Goal: Communication & Community: Answer question/provide support

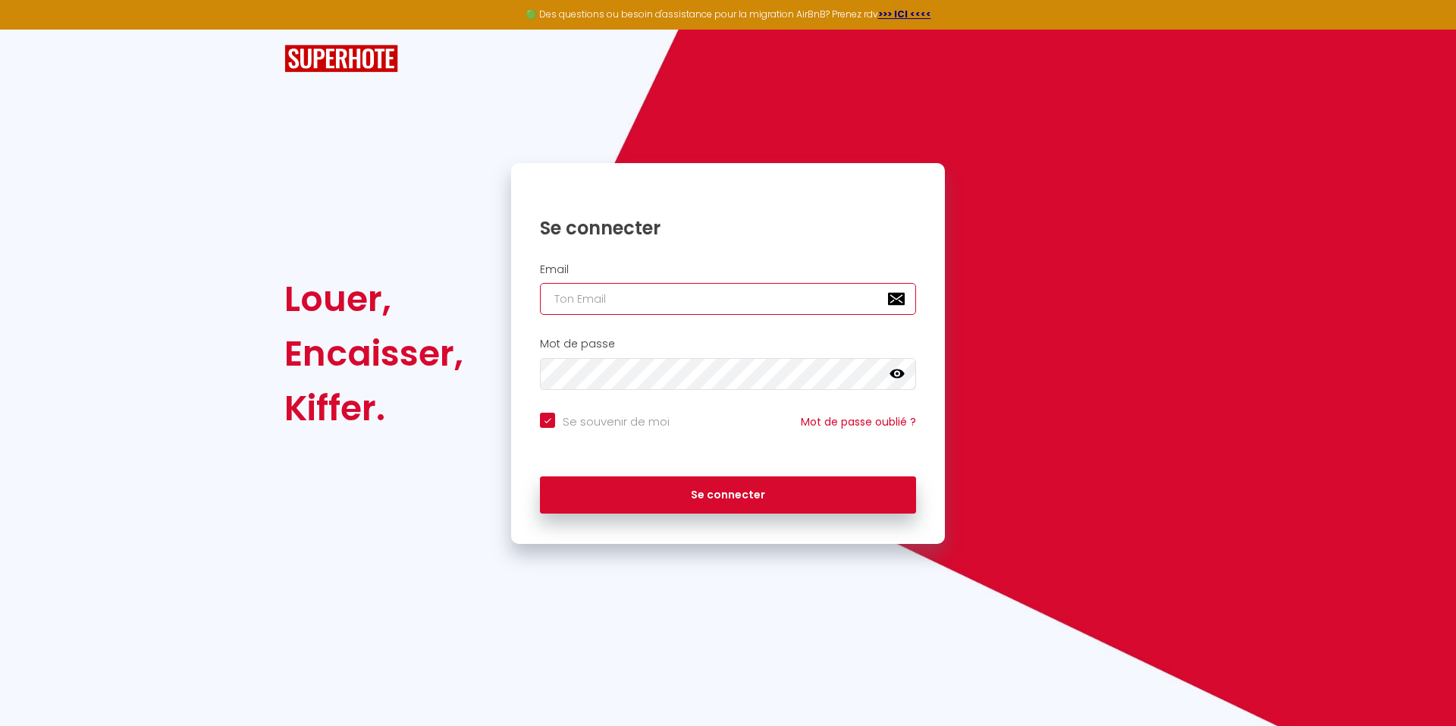
click at [712, 303] on input "email" at bounding box center [728, 299] width 376 height 32
type input "[PERSON_NAME][EMAIL_ADDRESS][DOMAIN_NAME]"
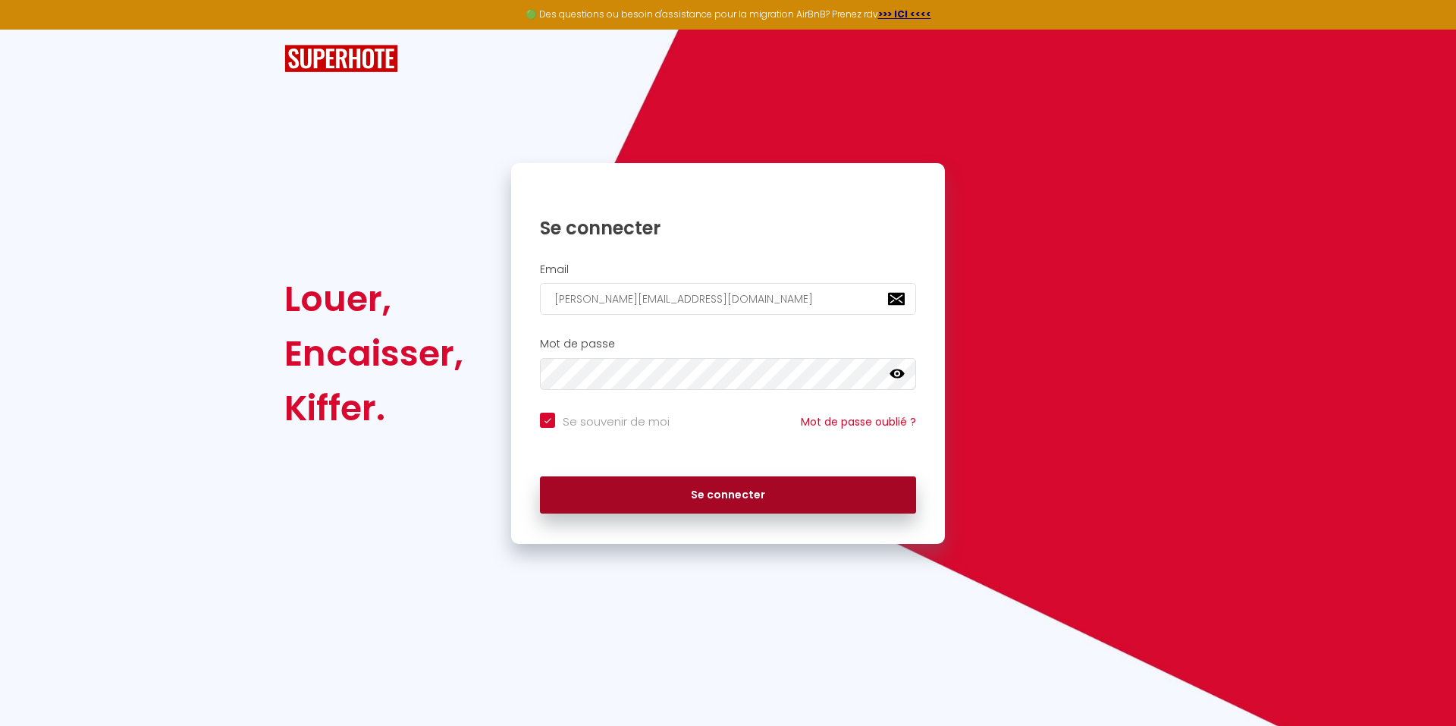
click at [707, 506] on button "Se connecter" at bounding box center [728, 495] width 376 height 38
checkbox input "true"
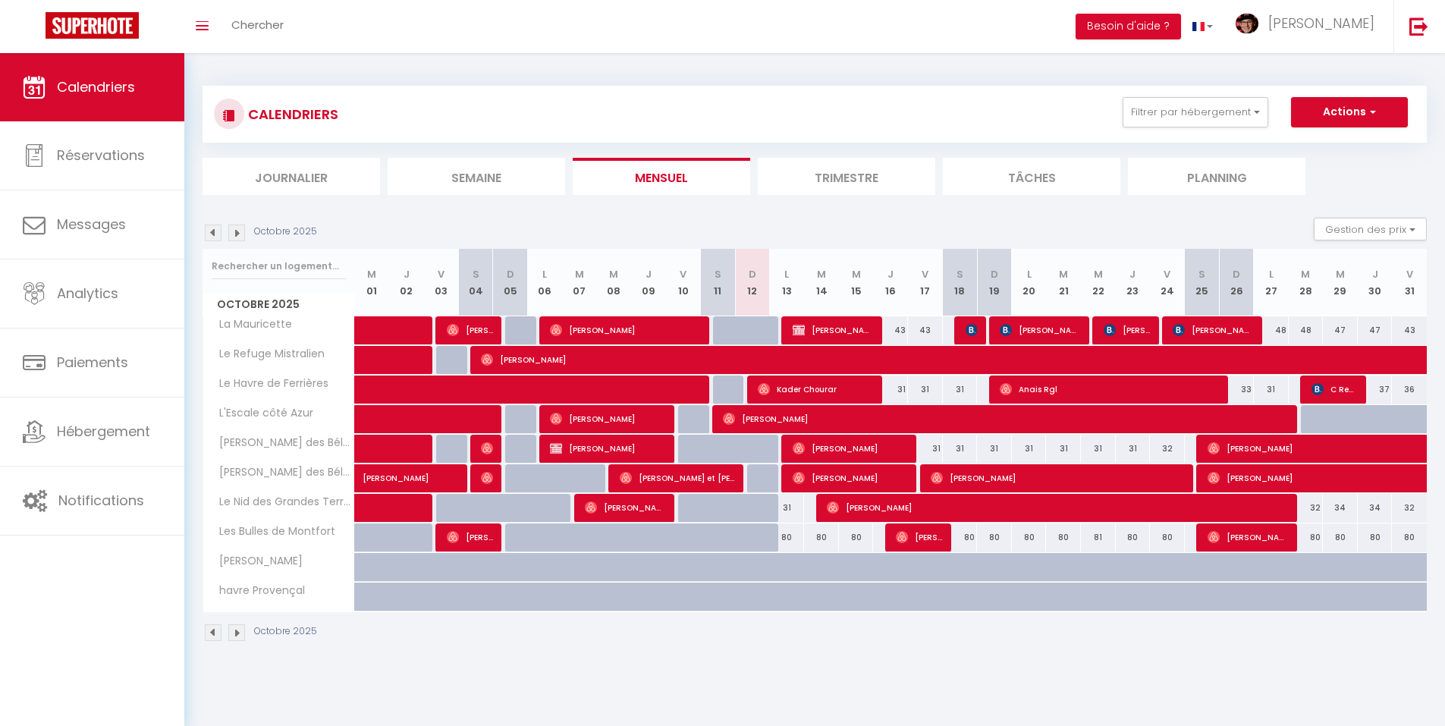
click at [876, 175] on li "Trimestre" at bounding box center [846, 176] width 177 height 37
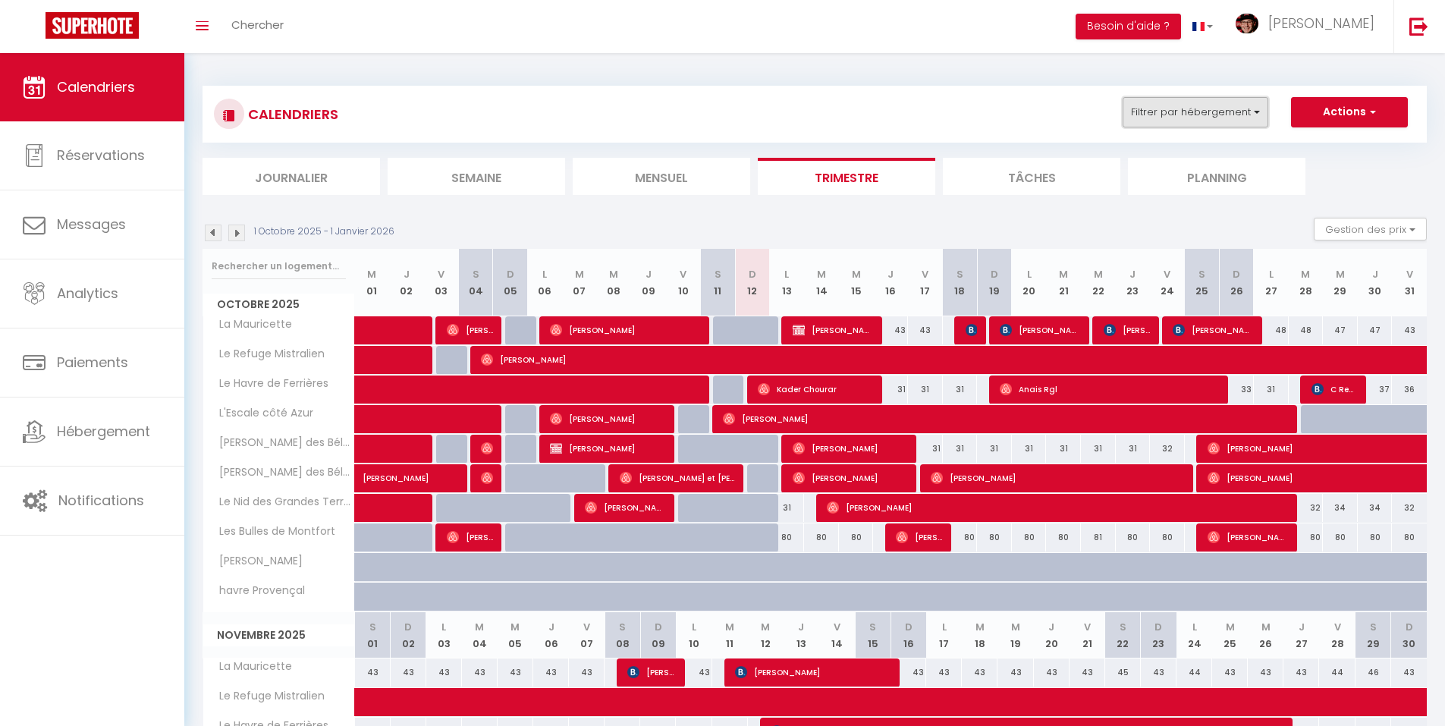
click at [1217, 105] on button "Filtrer par hébergement" at bounding box center [1195, 112] width 146 height 30
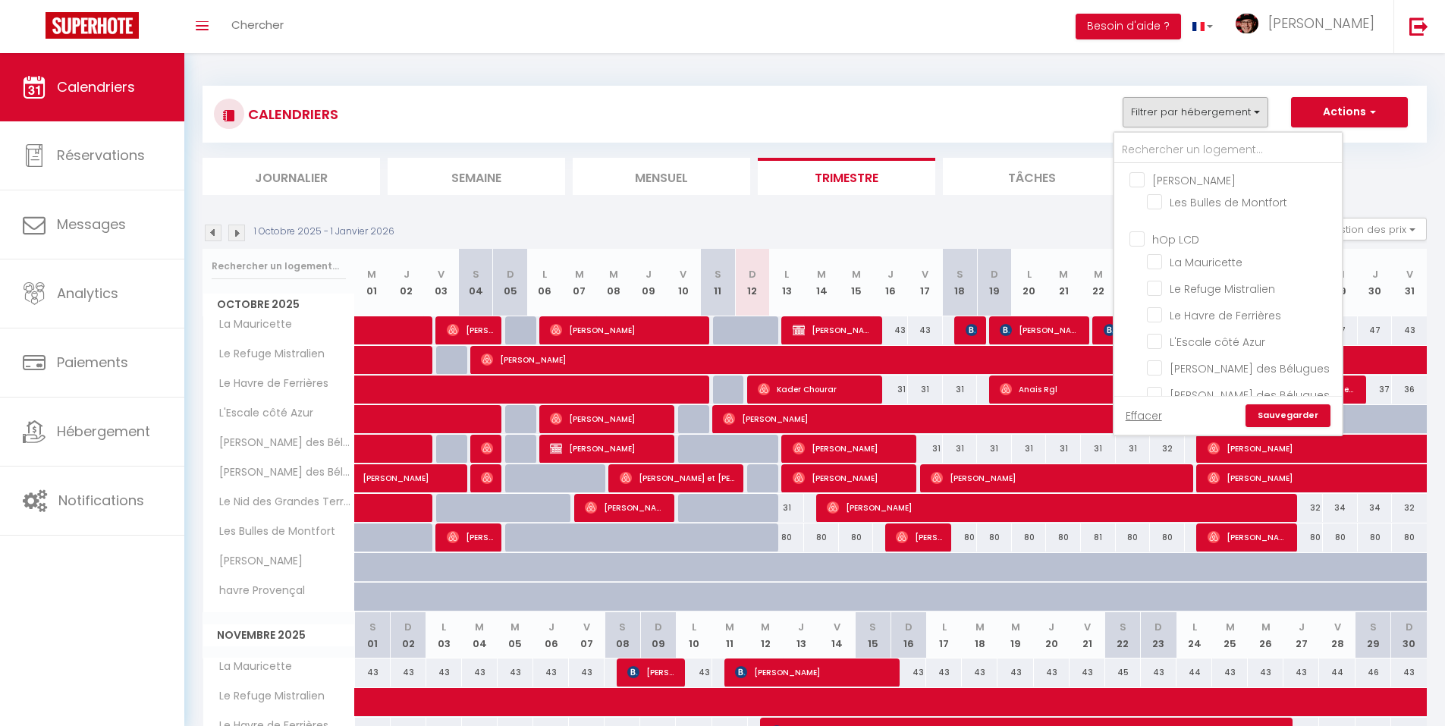
click at [1204, 238] on input "hOp LCD" at bounding box center [1243, 238] width 228 height 15
checkbox input "true"
checkbox input "false"
checkbox input "true"
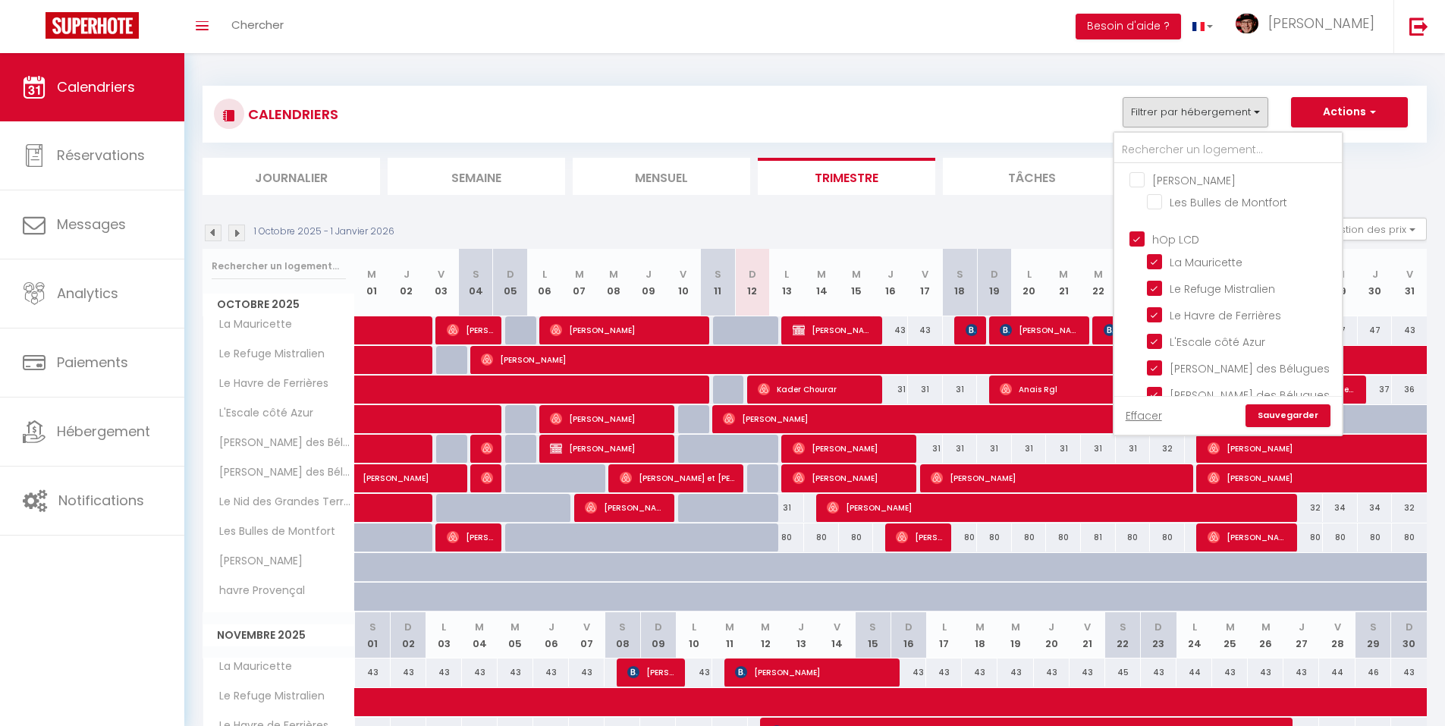
checkbox input "true"
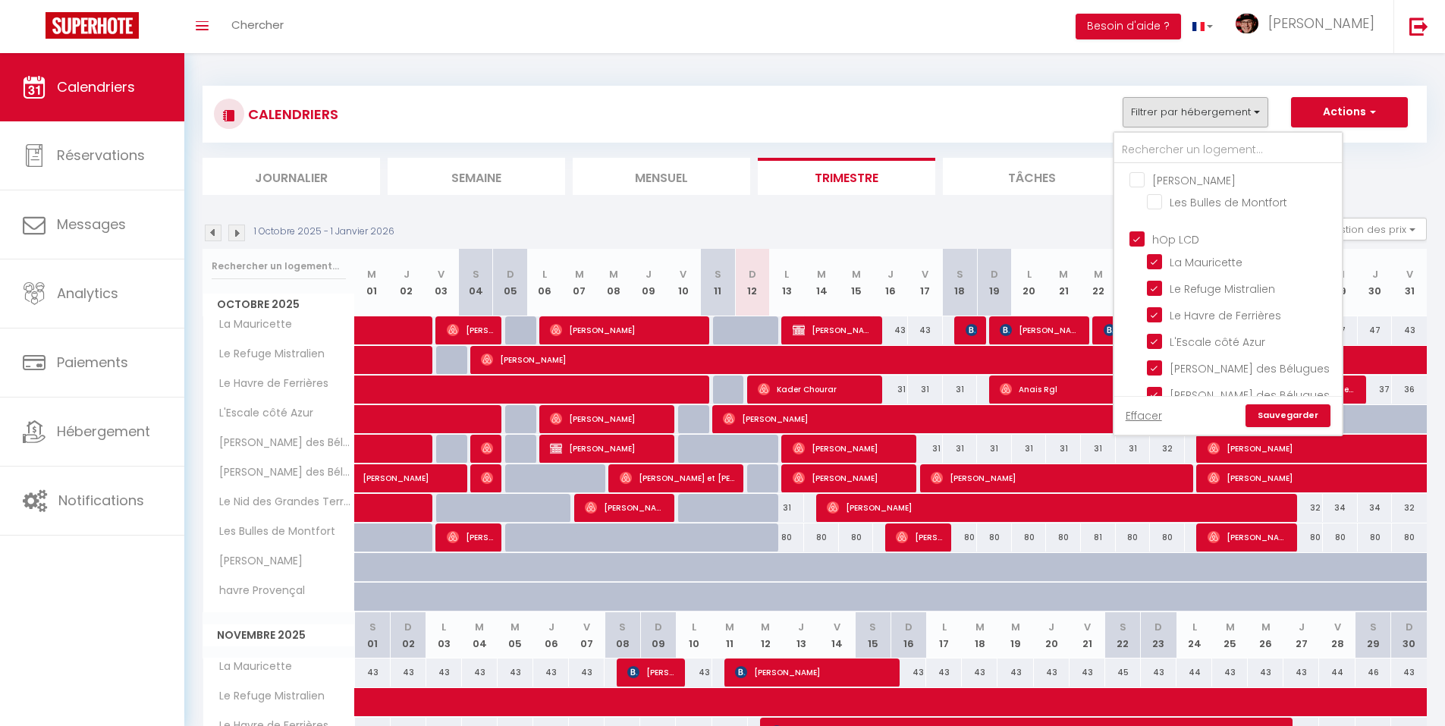
checkbox input "false"
click at [1301, 415] on link "Sauvegarder" at bounding box center [1287, 415] width 85 height 23
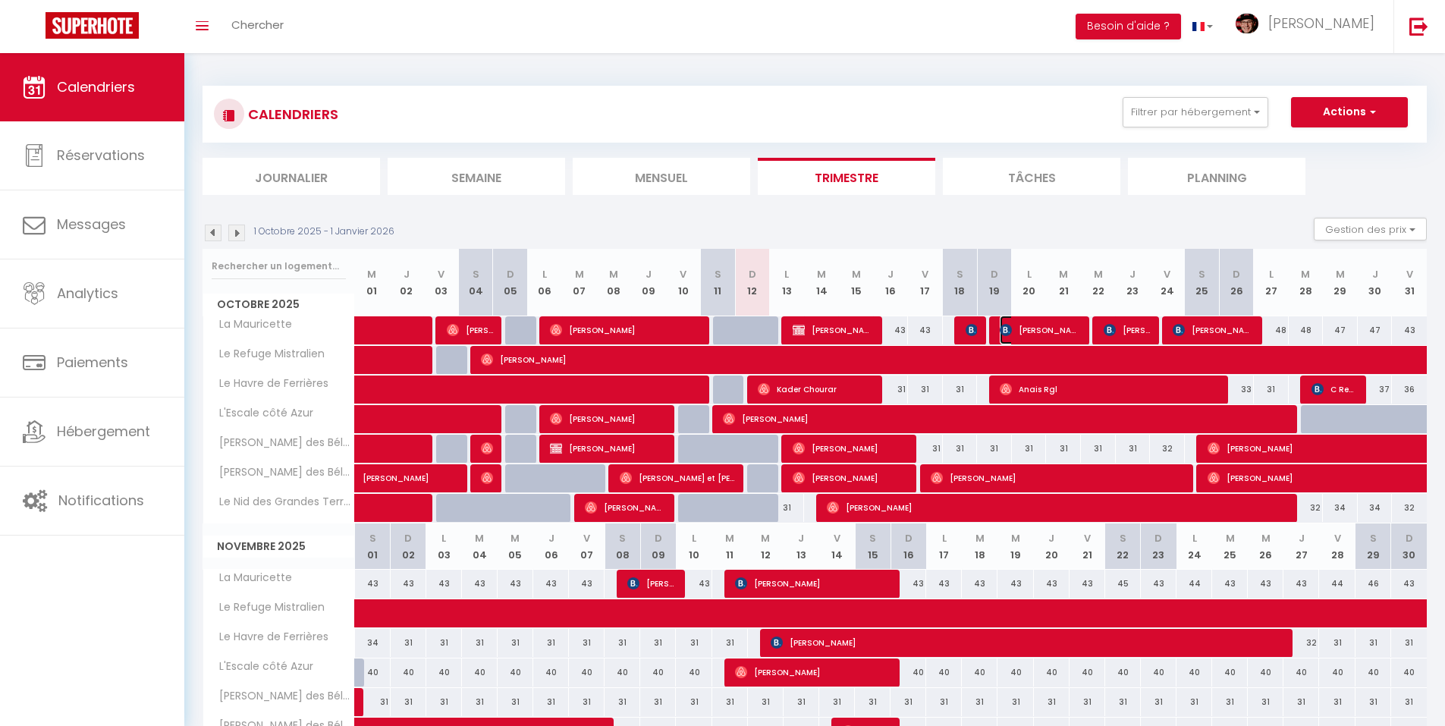
click at [1036, 326] on span "[PERSON_NAME]" at bounding box center [1040, 329] width 81 height 29
select select "OK"
select select "KO"
select select "0"
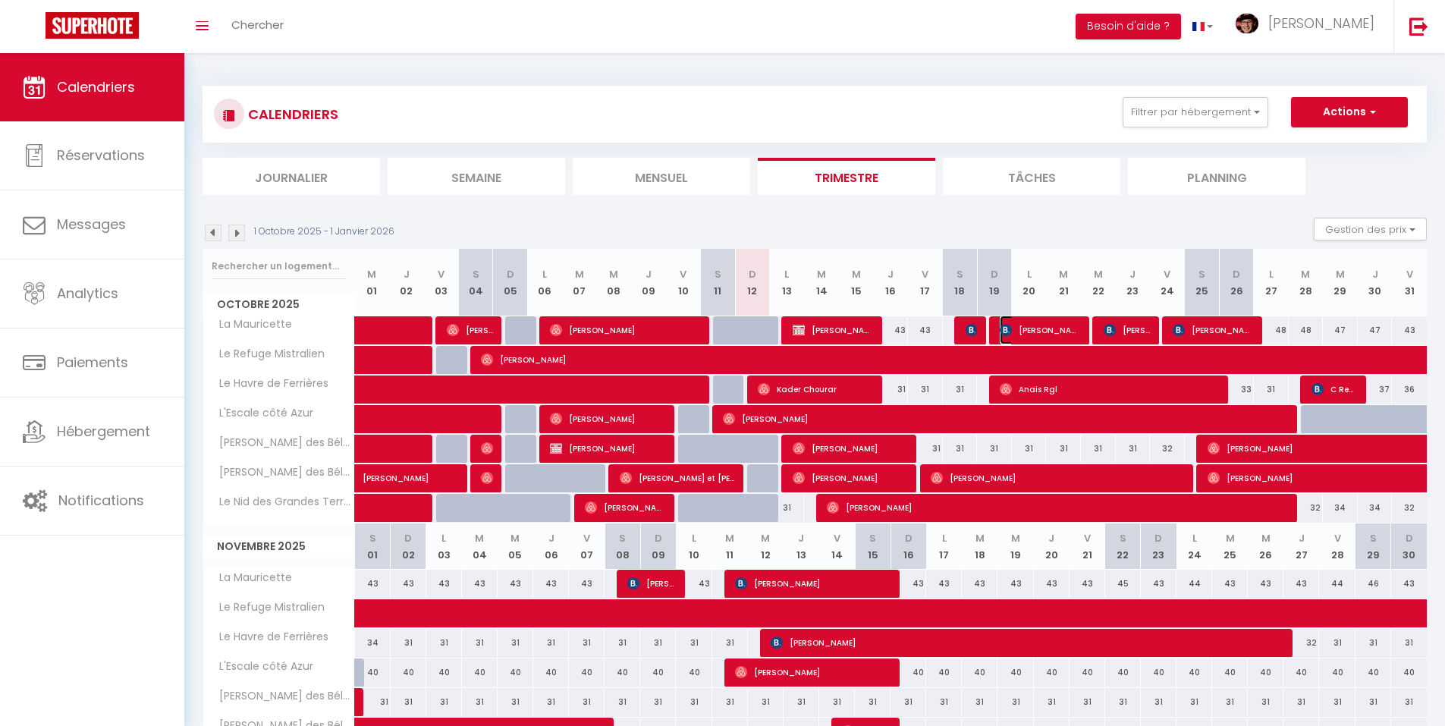
select select "1"
select select
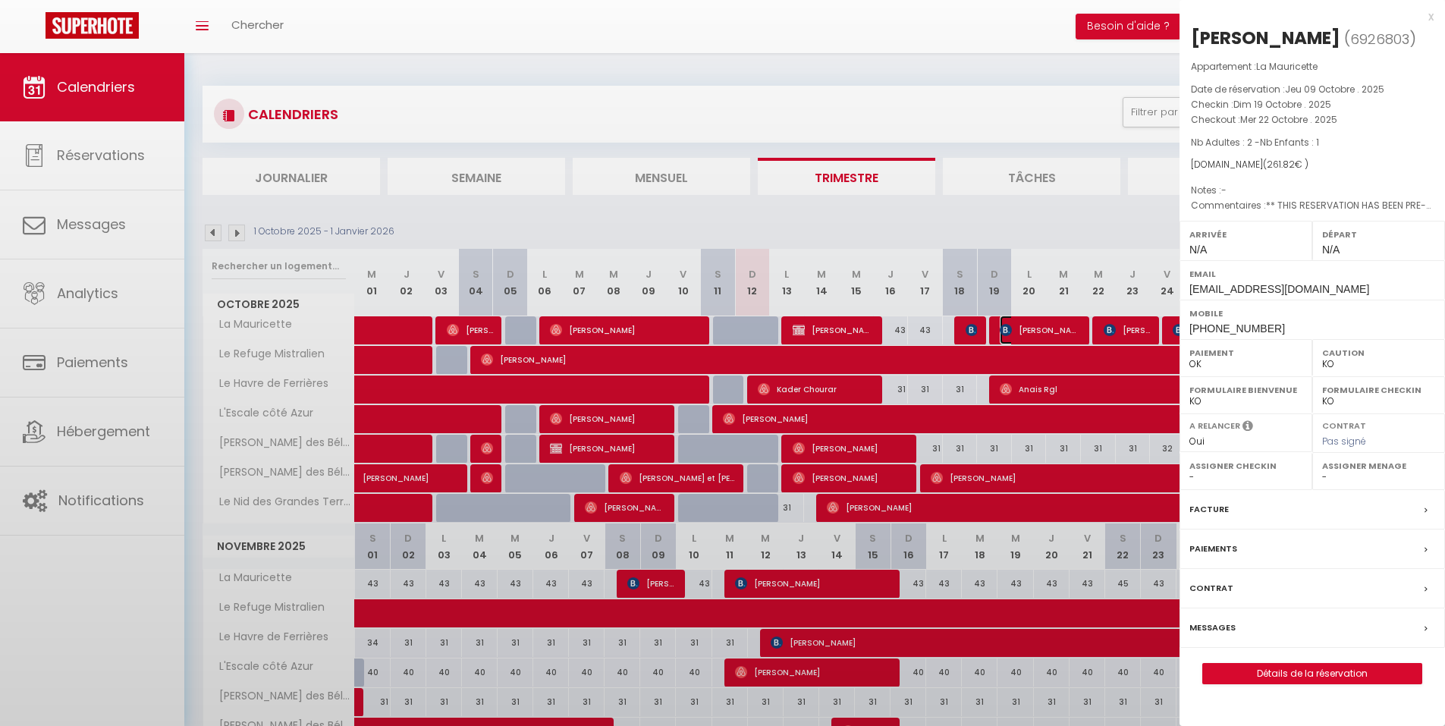
select select "29498"
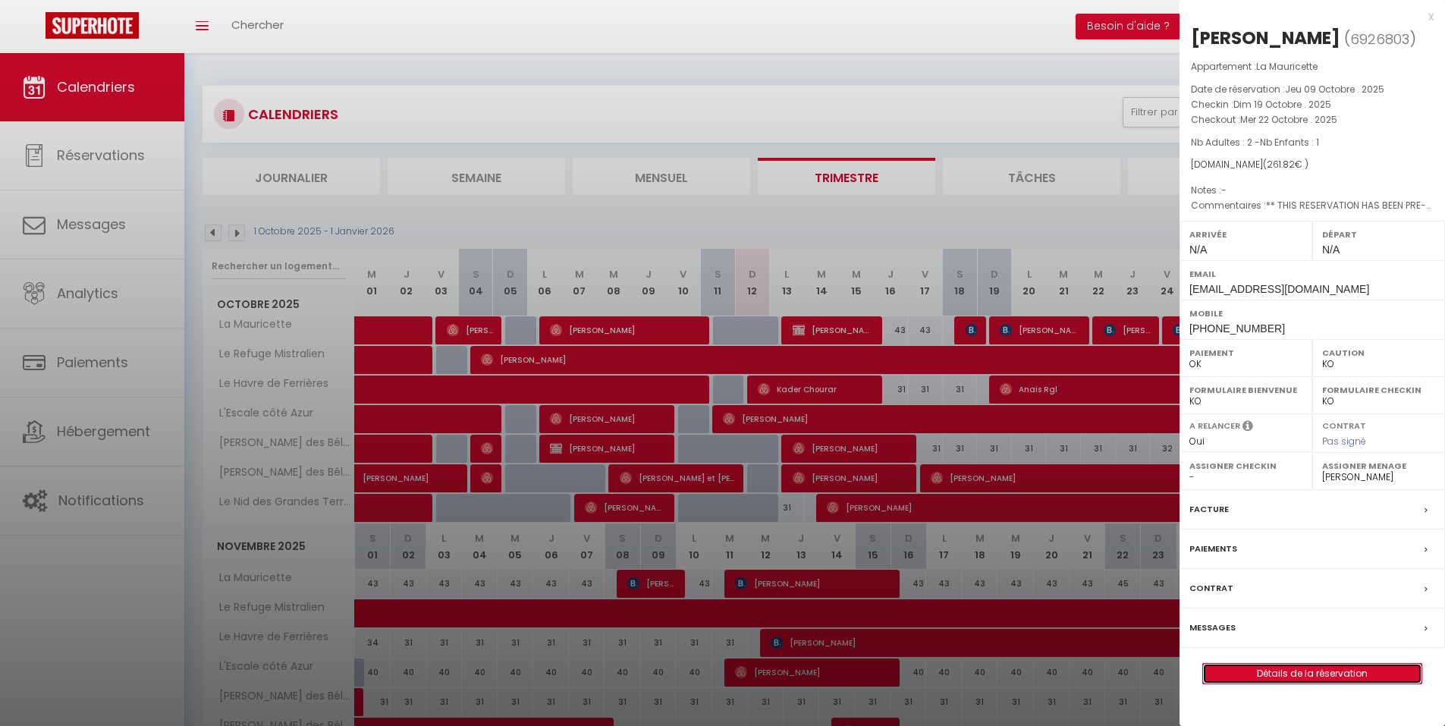
click at [1287, 683] on link "Détails de la réservation" at bounding box center [1312, 674] width 218 height 20
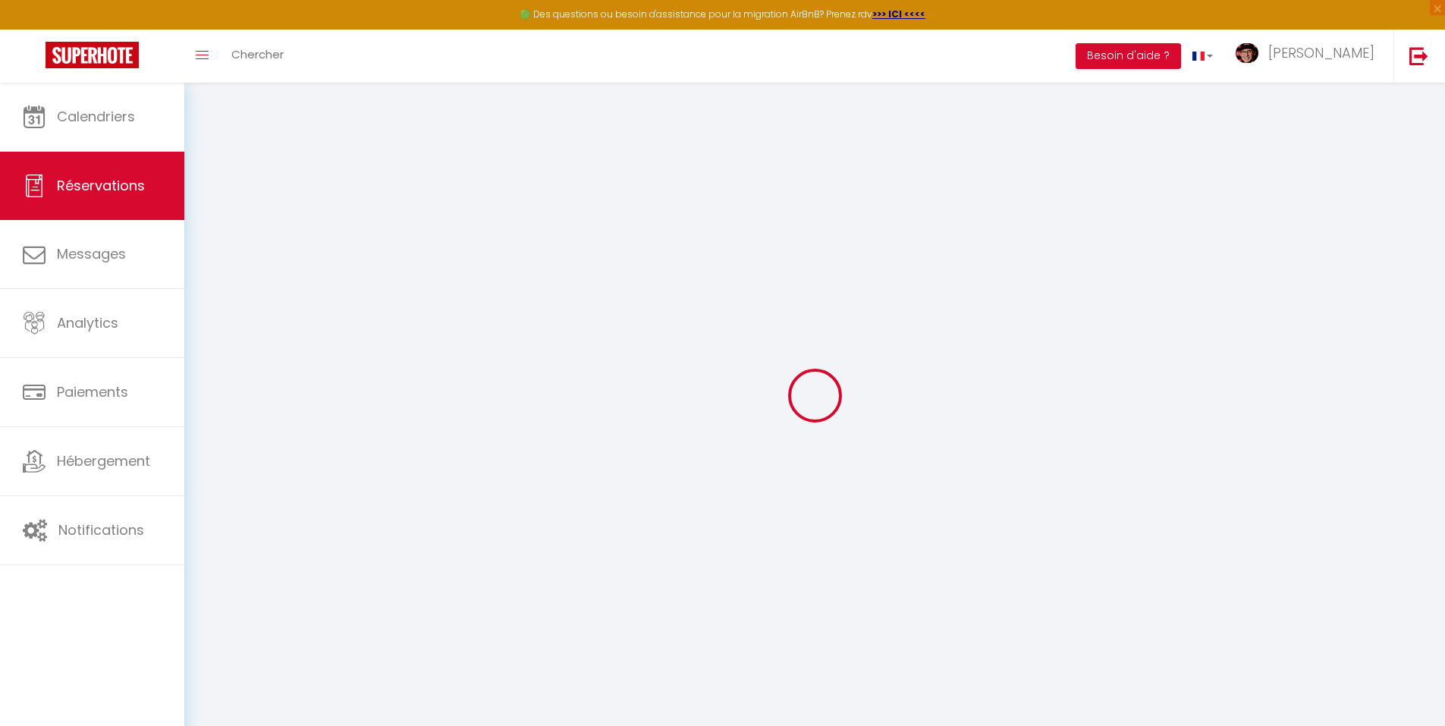
select select
checkbox input "false"
type textarea "** THIS RESERVATION HAS BEEN PRE-PAID ** BOOKING NOTE : Payment charge is EUR 3…"
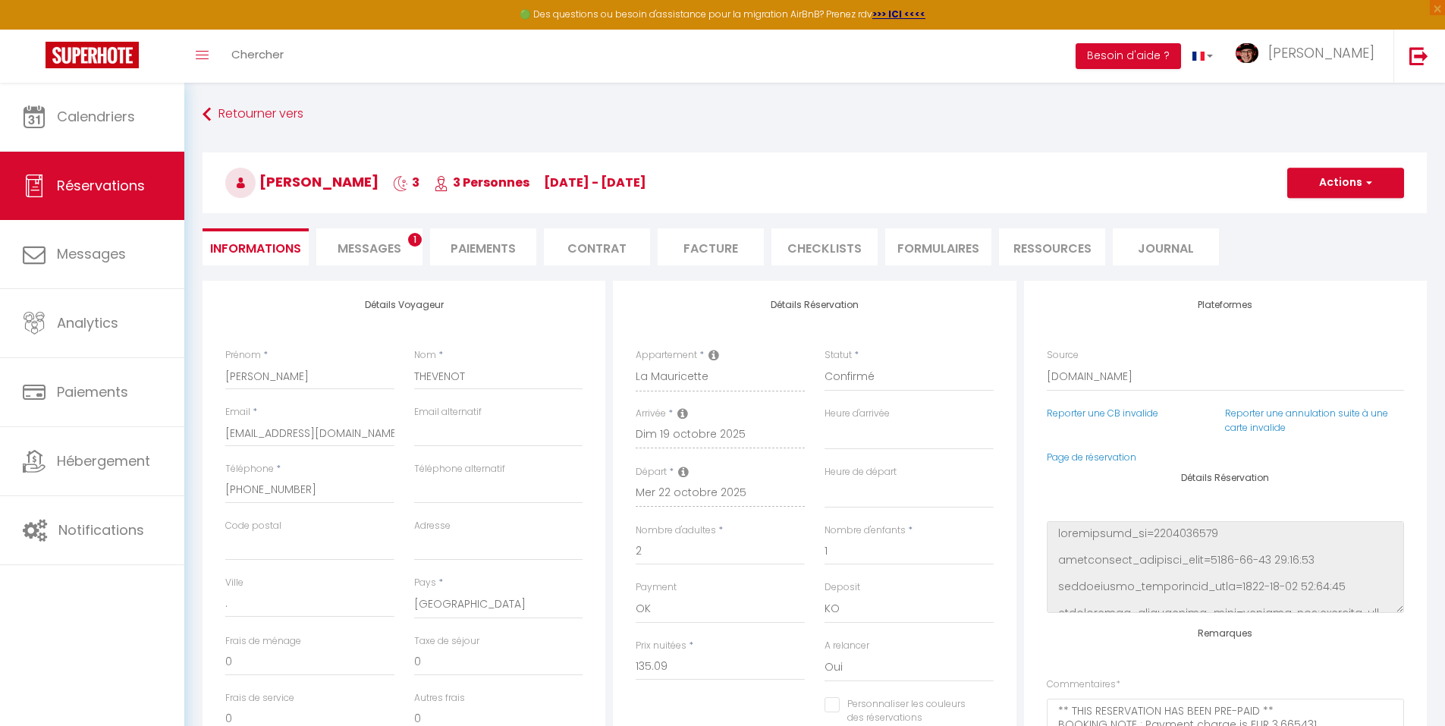
type input "117"
type input "9.73"
select select
checkbox input "false"
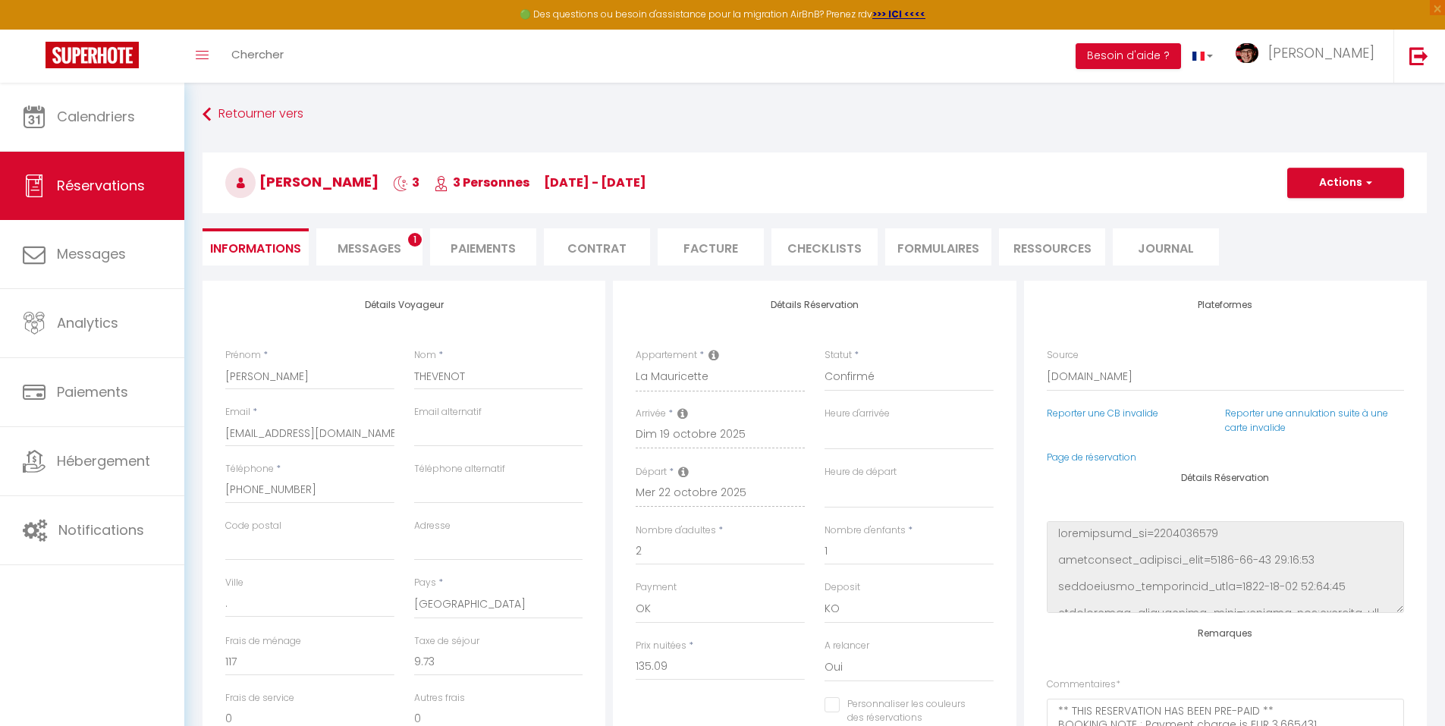
select select
click at [368, 243] on span "Messages" at bounding box center [369, 248] width 64 height 17
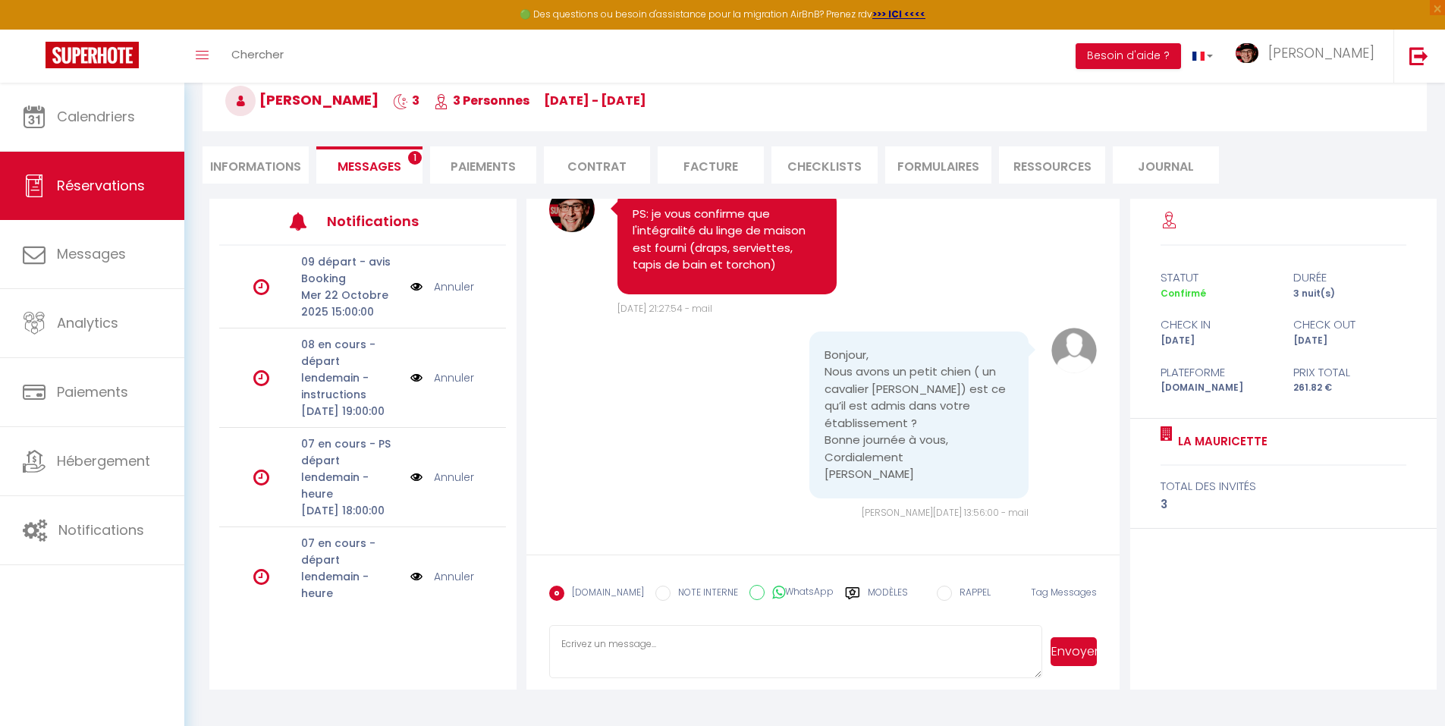
scroll to position [83, 0]
click at [868, 592] on label "Modèles" at bounding box center [888, 598] width 40 height 27
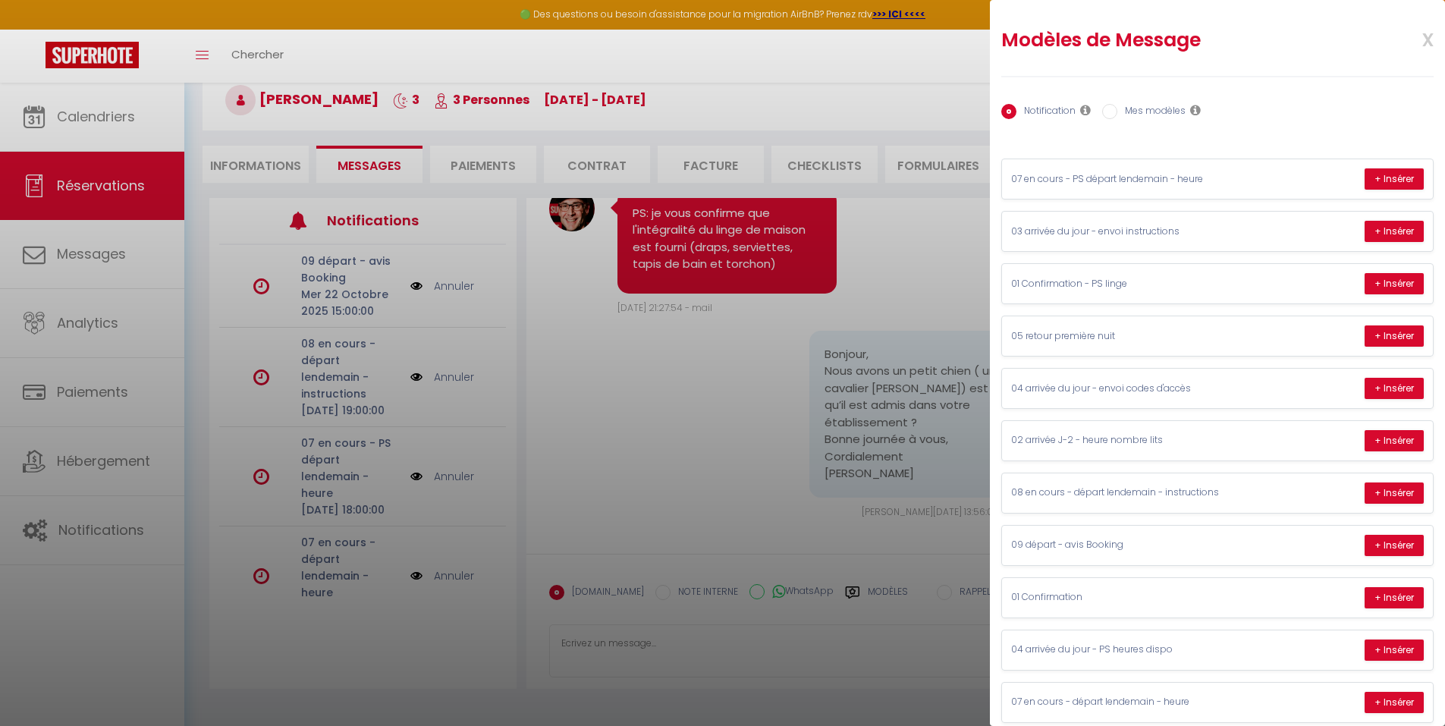
click at [1120, 112] on label "Mes modèles" at bounding box center [1151, 112] width 68 height 17
click at [1117, 112] on input "Mes modèles" at bounding box center [1109, 111] width 15 height 15
radio input "true"
radio input "false"
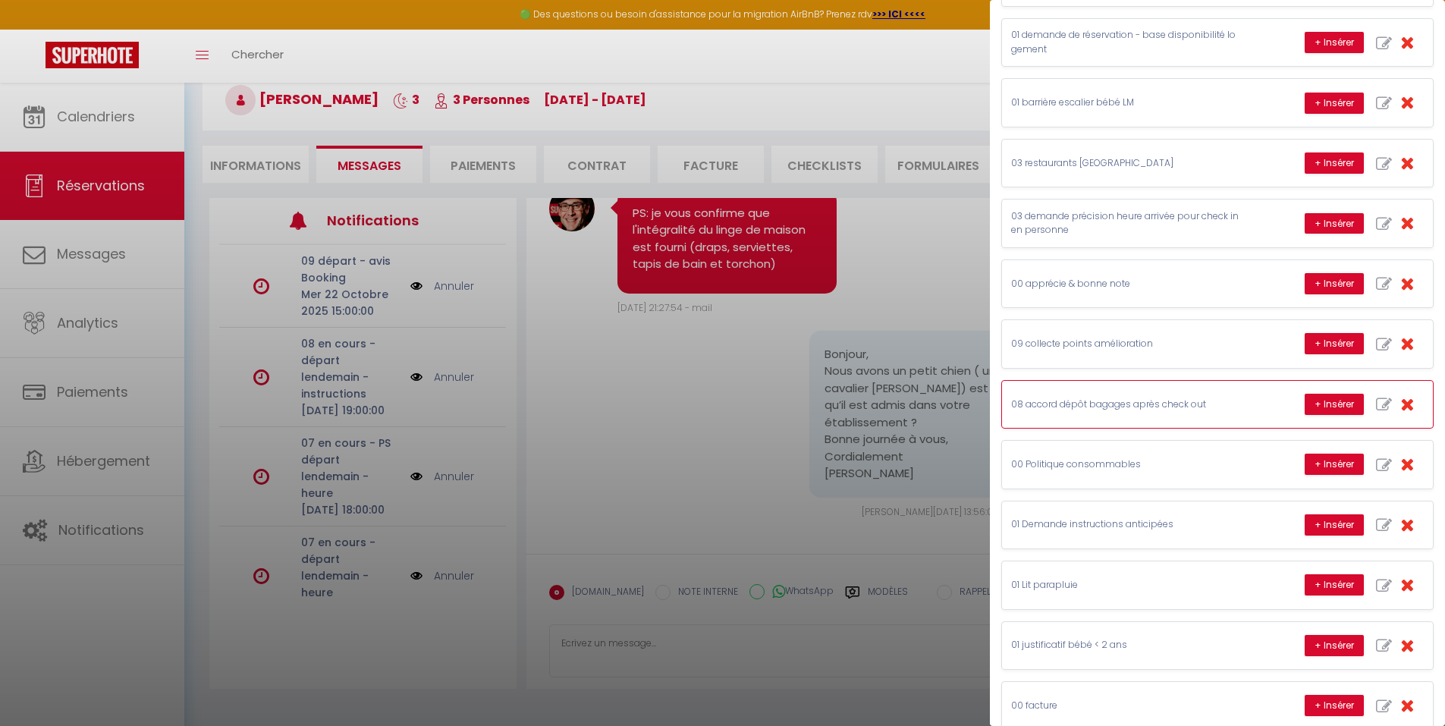
scroll to position [910, 0]
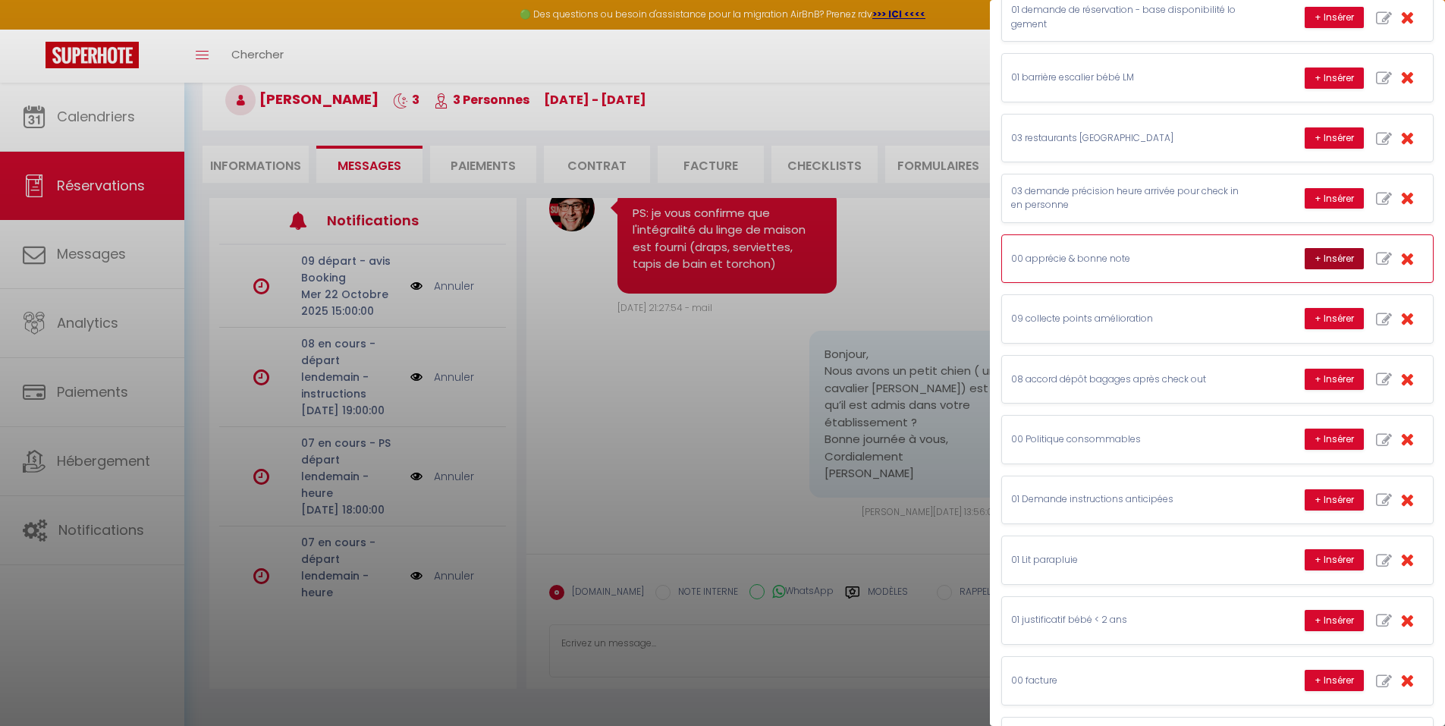
click at [1328, 250] on button "+ Insérer" at bounding box center [1333, 258] width 59 height 21
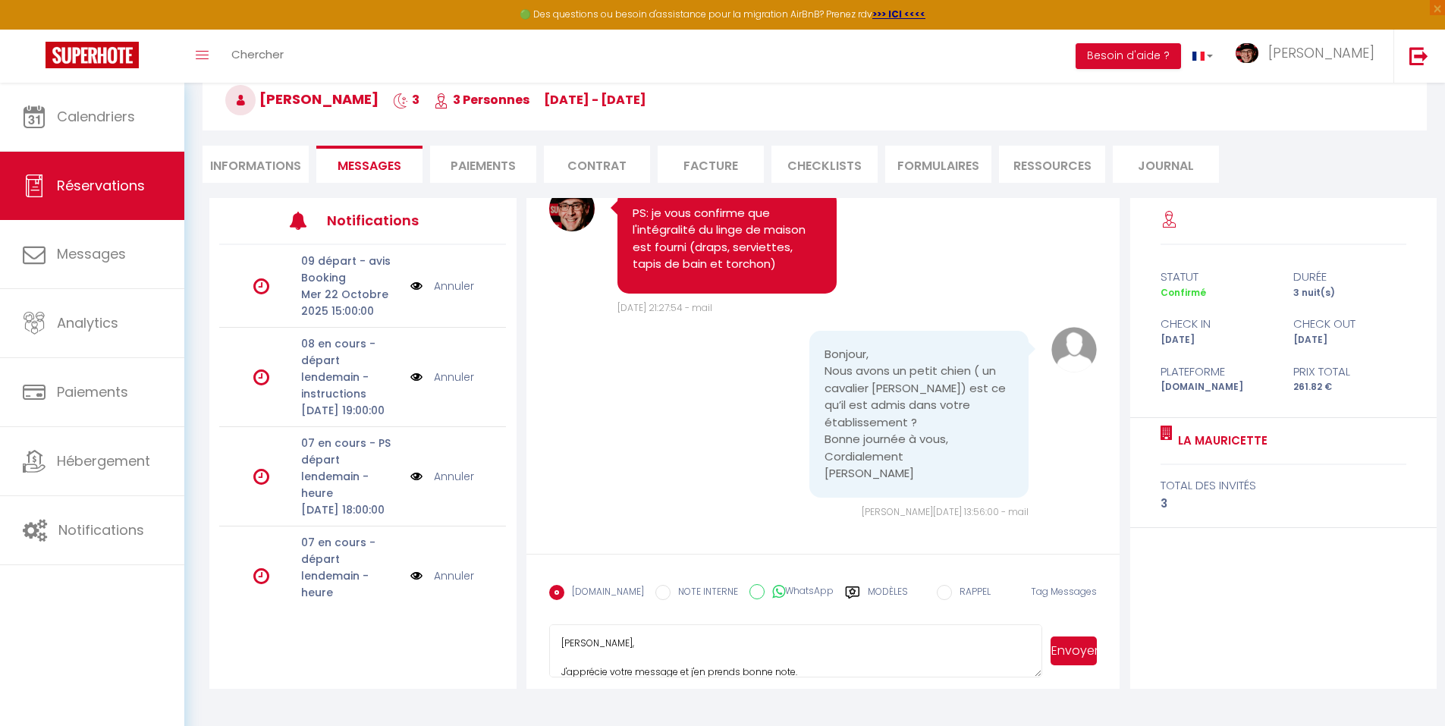
click at [562, 645] on textarea "[PERSON_NAME], J'apprécie votre message et j'en prends bonne note. Cordiales sa…" at bounding box center [796, 650] width 494 height 53
type textarea "Bonjour [PERSON_NAME], J'apprécie votre message et j'en prends bonne note. Je v…"
drag, startPoint x: 846, startPoint y: 590, endPoint x: 856, endPoint y: 595, distance: 11.2
click at [847, 590] on icon at bounding box center [852, 592] width 14 height 12
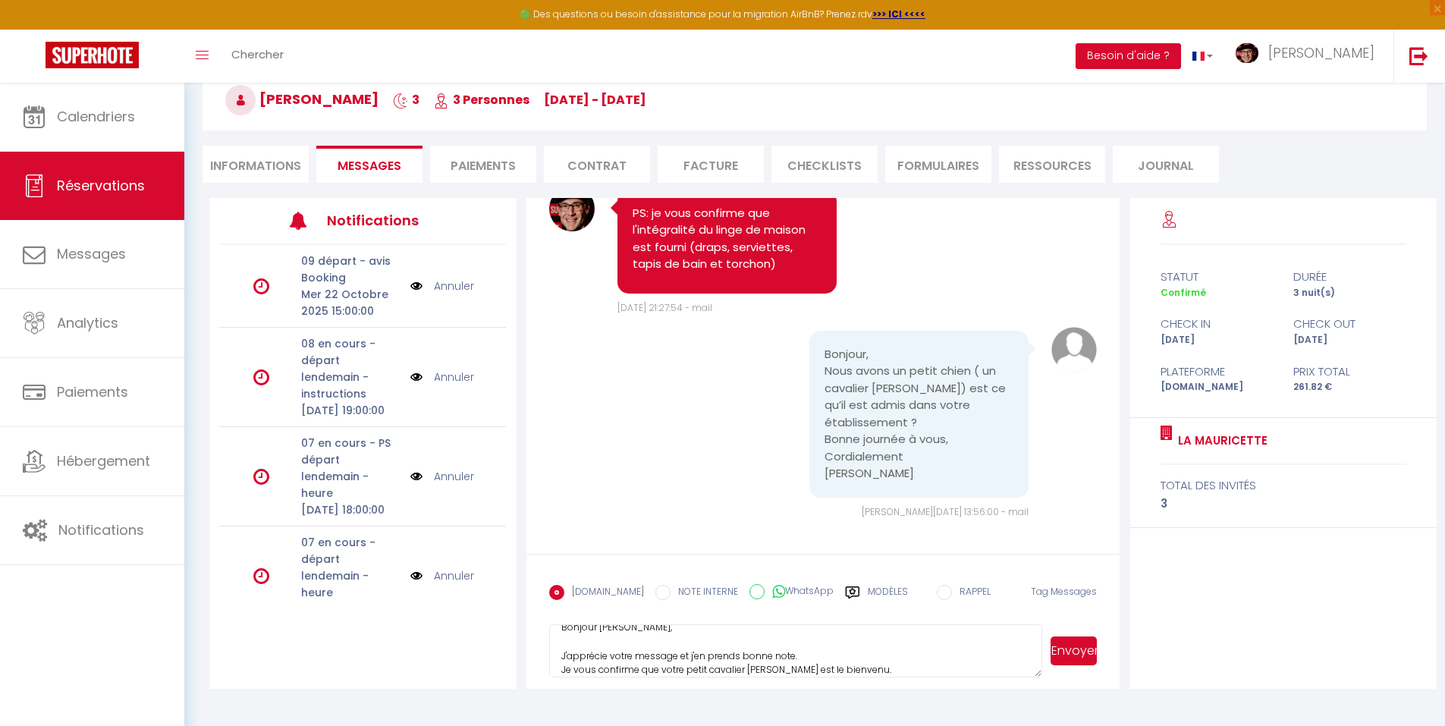
radio input "true"
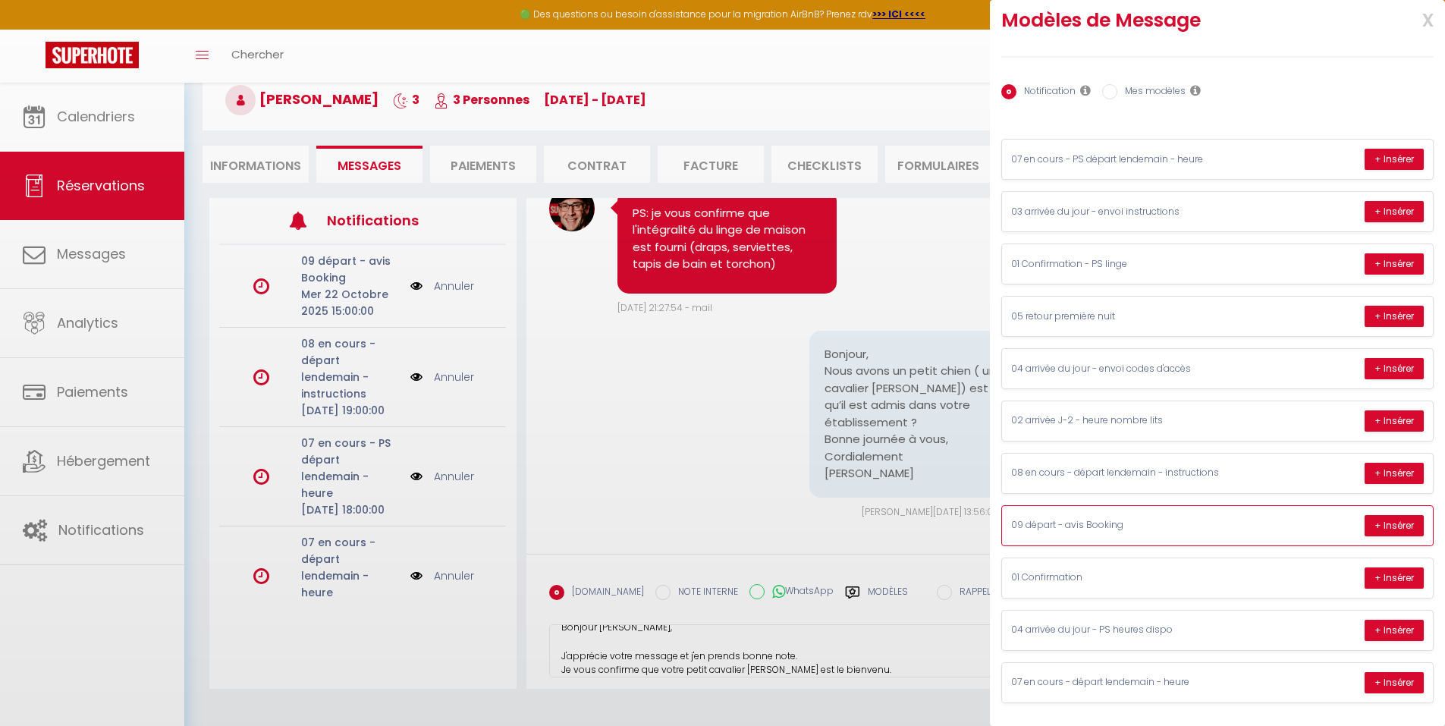
scroll to position [20, 0]
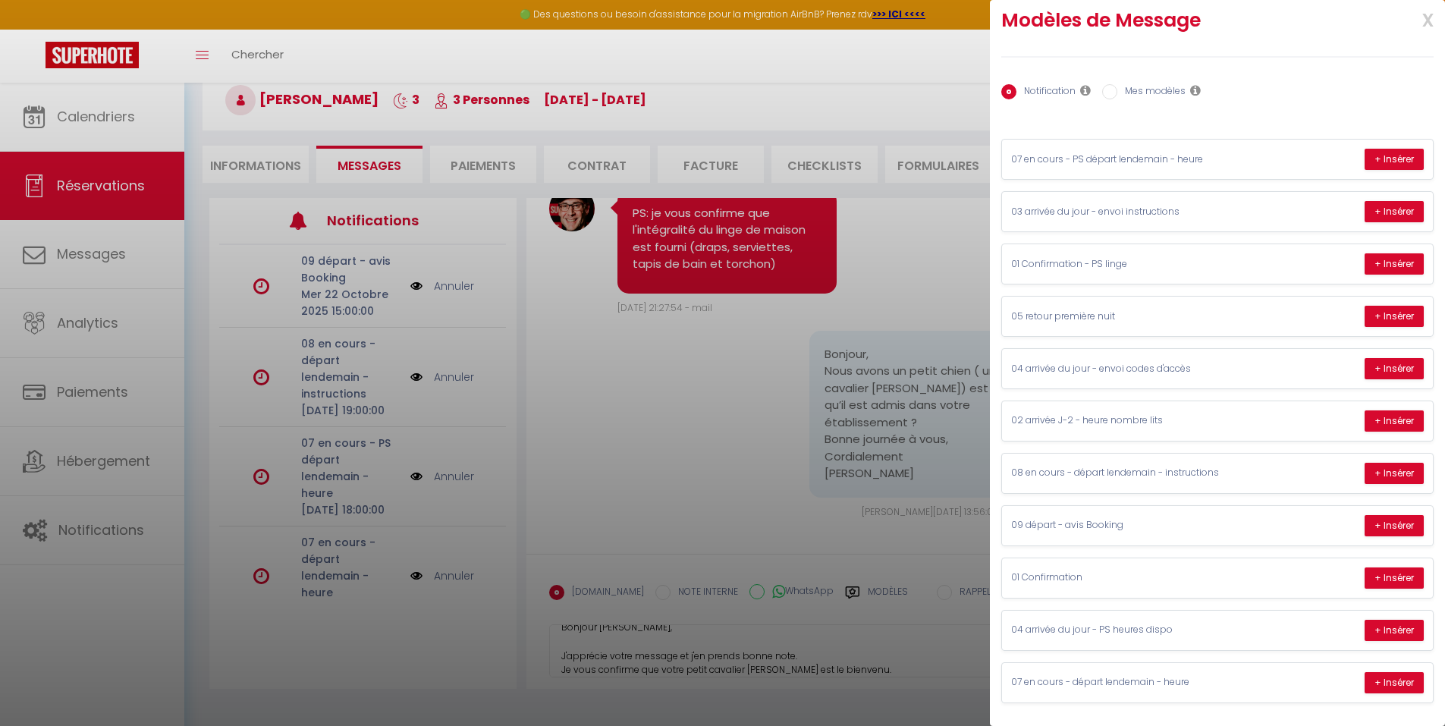
click at [1162, 94] on label "Mes modèles" at bounding box center [1151, 92] width 68 height 17
click at [1117, 94] on input "Mes modèles" at bounding box center [1109, 91] width 15 height 15
radio input "true"
radio input "false"
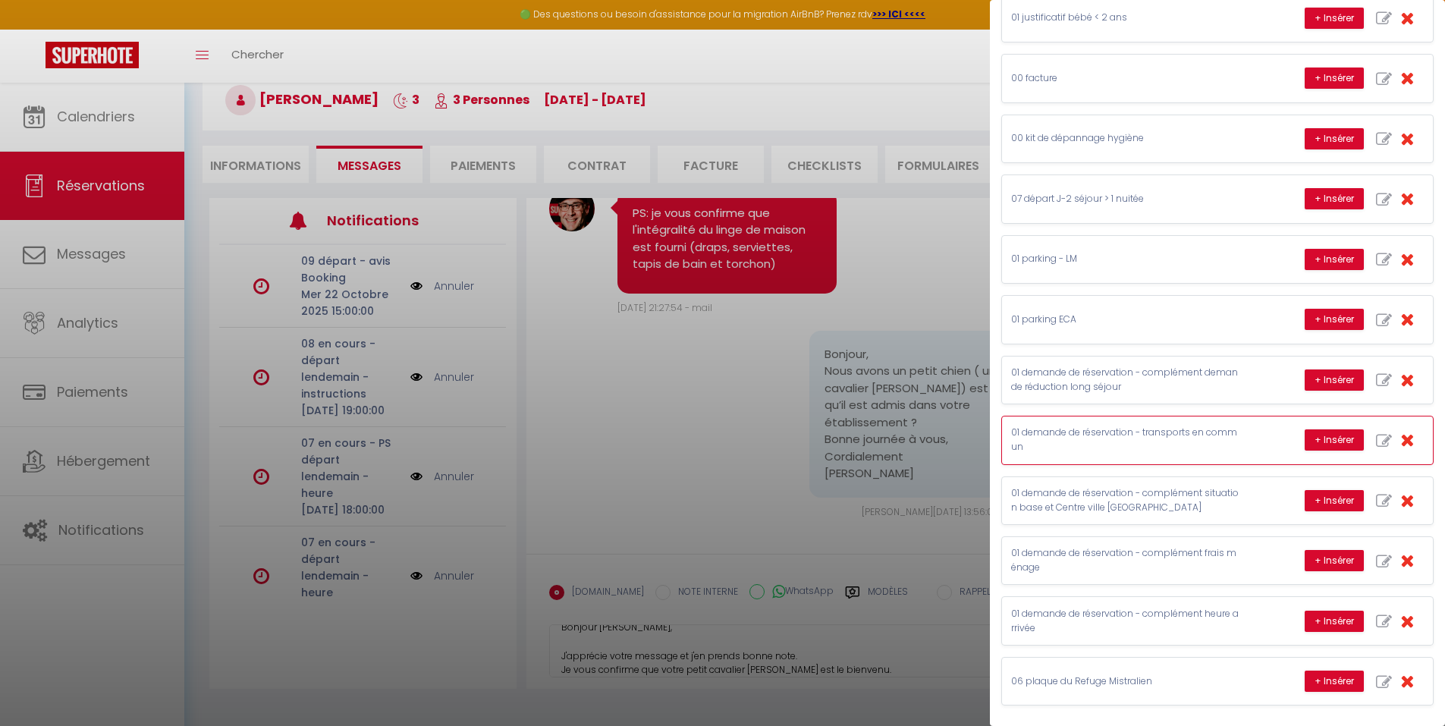
scroll to position [1515, 0]
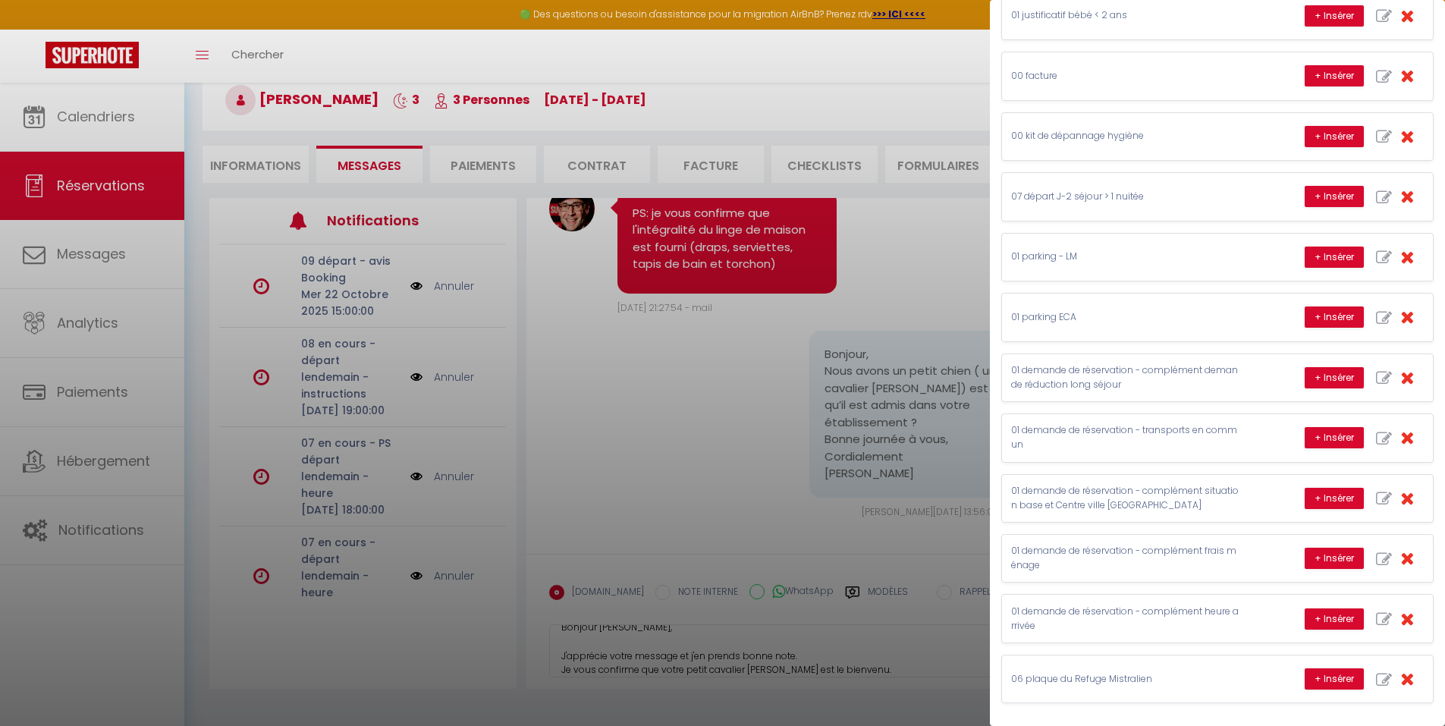
click at [889, 653] on div at bounding box center [722, 363] width 1445 height 726
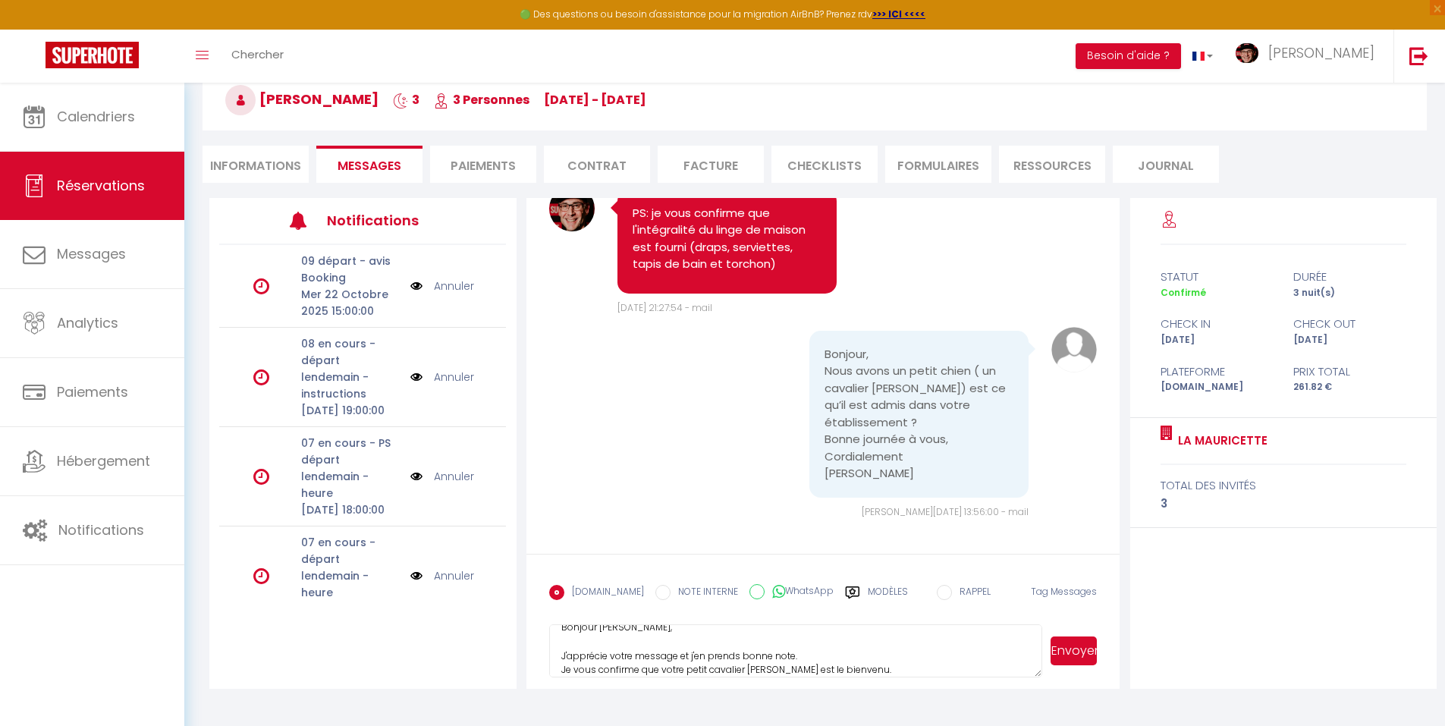
click at [903, 667] on textarea "Bonjour [PERSON_NAME], J'apprécie votre message et j'en prends bonne note. Je v…" at bounding box center [796, 650] width 494 height 53
click at [887, 639] on textarea "Bonjour [PERSON_NAME], J'apprécie votre message et j'en prends bonne note. Je v…" at bounding box center [796, 650] width 494 height 53
click at [754, 649] on textarea "Bonjour [PERSON_NAME], J'apprécie votre message et j'en prends bonne note. Je v…" at bounding box center [796, 650] width 494 height 53
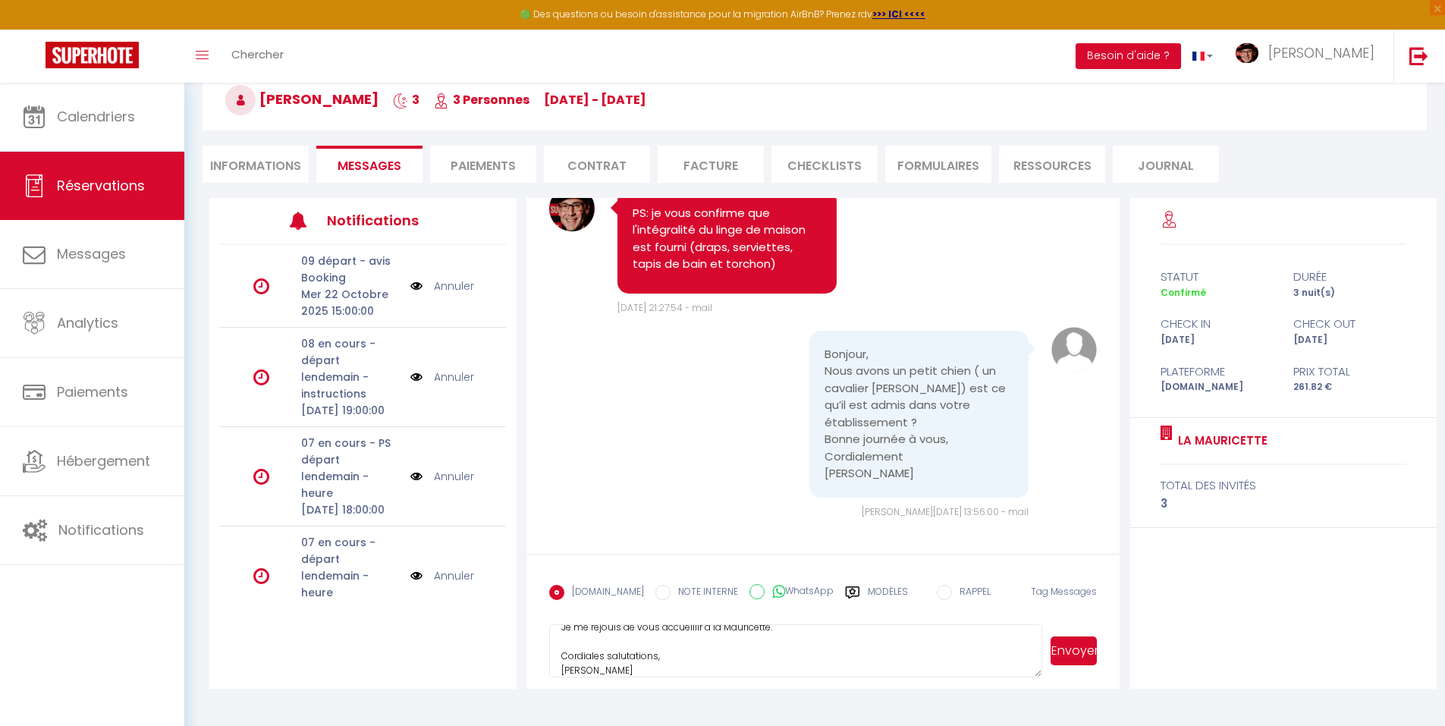
type textarea "Bonjour [PERSON_NAME], J'apprécie votre message et j'en prends bonne note. Je v…"
click at [1068, 649] on button "Envoyer" at bounding box center [1073, 650] width 46 height 29
